Goal: Information Seeking & Learning: Find contact information

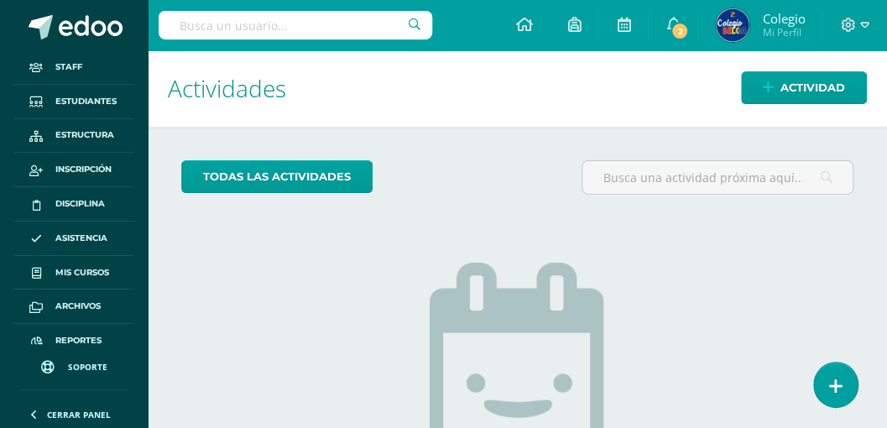
click at [299, 17] on input "text" at bounding box center [296, 25] width 274 height 29
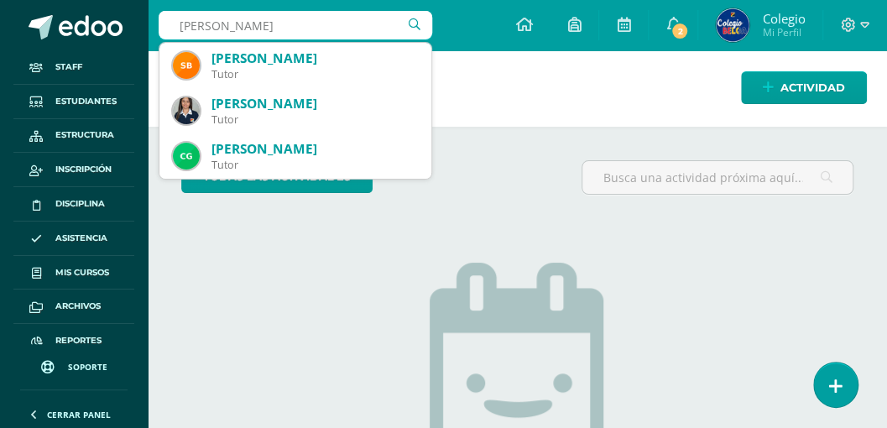
type input "fabio trujillo"
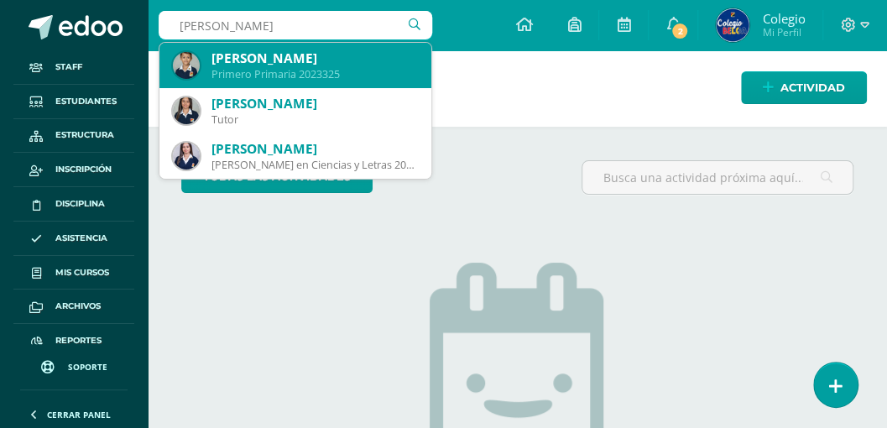
click at [304, 68] on div "Primero Primaria 2023325" at bounding box center [315, 74] width 207 height 14
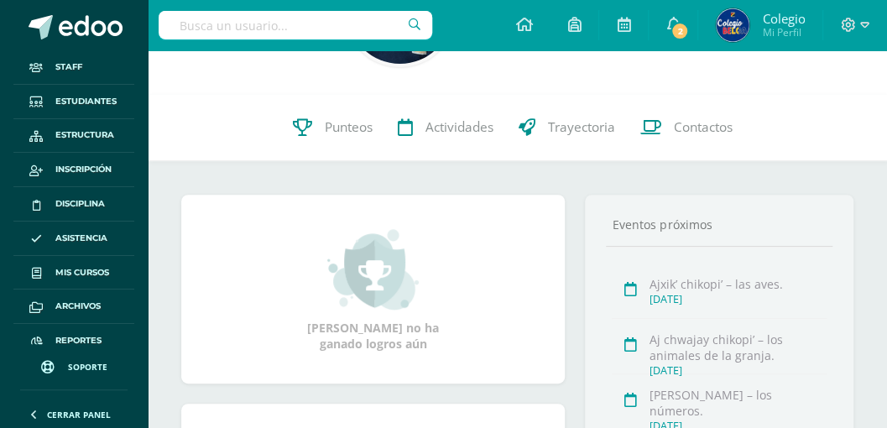
scroll to position [223, 0]
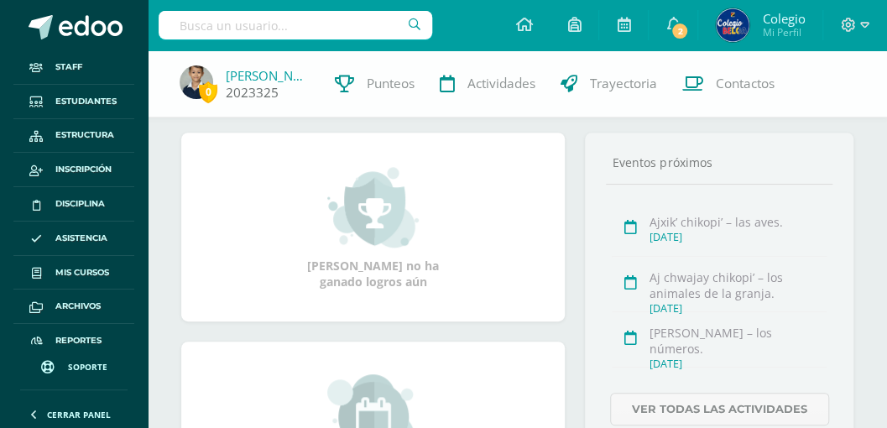
click at [248, 76] on link "[PERSON_NAME]" at bounding box center [268, 75] width 84 height 17
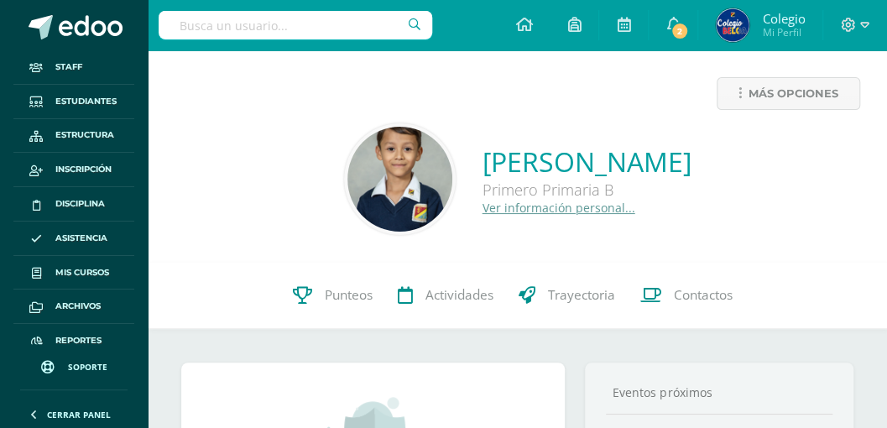
click at [483, 212] on link "Ver información personal..." at bounding box center [559, 208] width 153 height 16
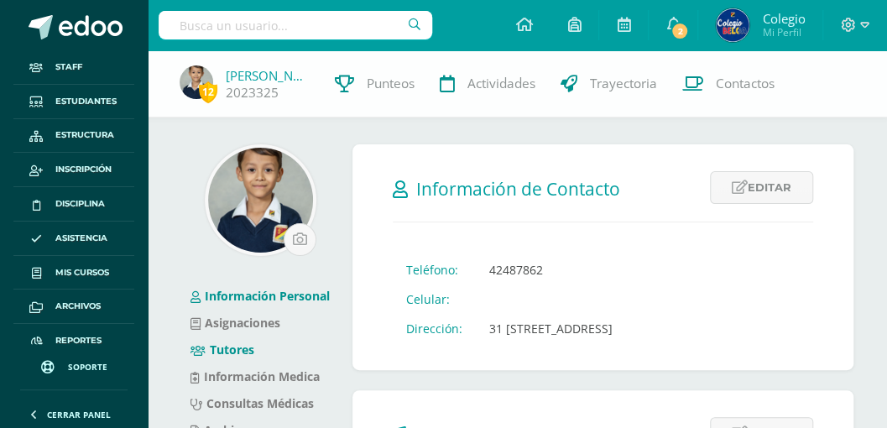
click at [225, 350] on link "Tutores" at bounding box center [223, 350] width 64 height 16
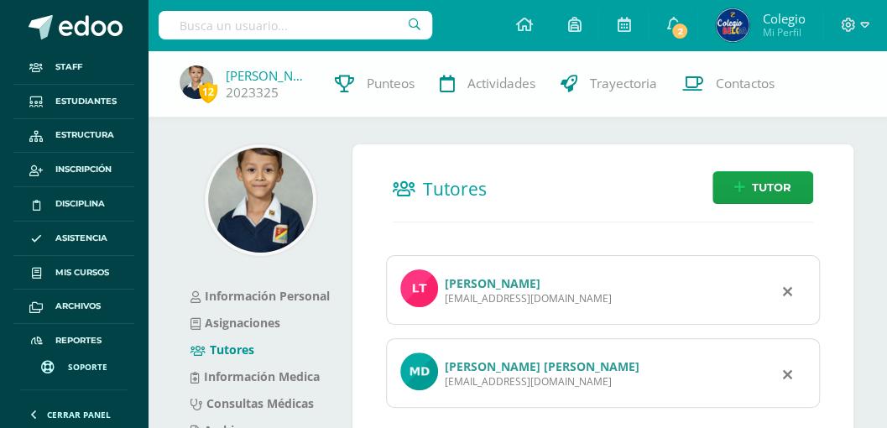
click at [478, 281] on link "[PERSON_NAME]" at bounding box center [493, 283] width 96 height 16
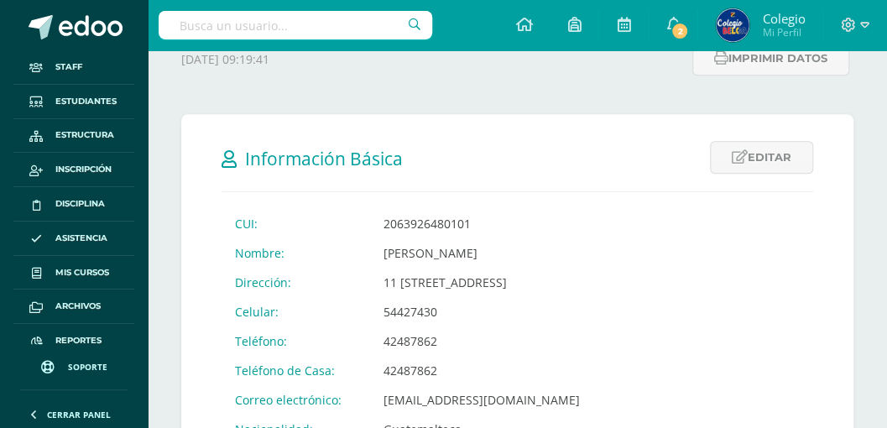
scroll to position [280, 0]
